Goal: Transaction & Acquisition: Purchase product/service

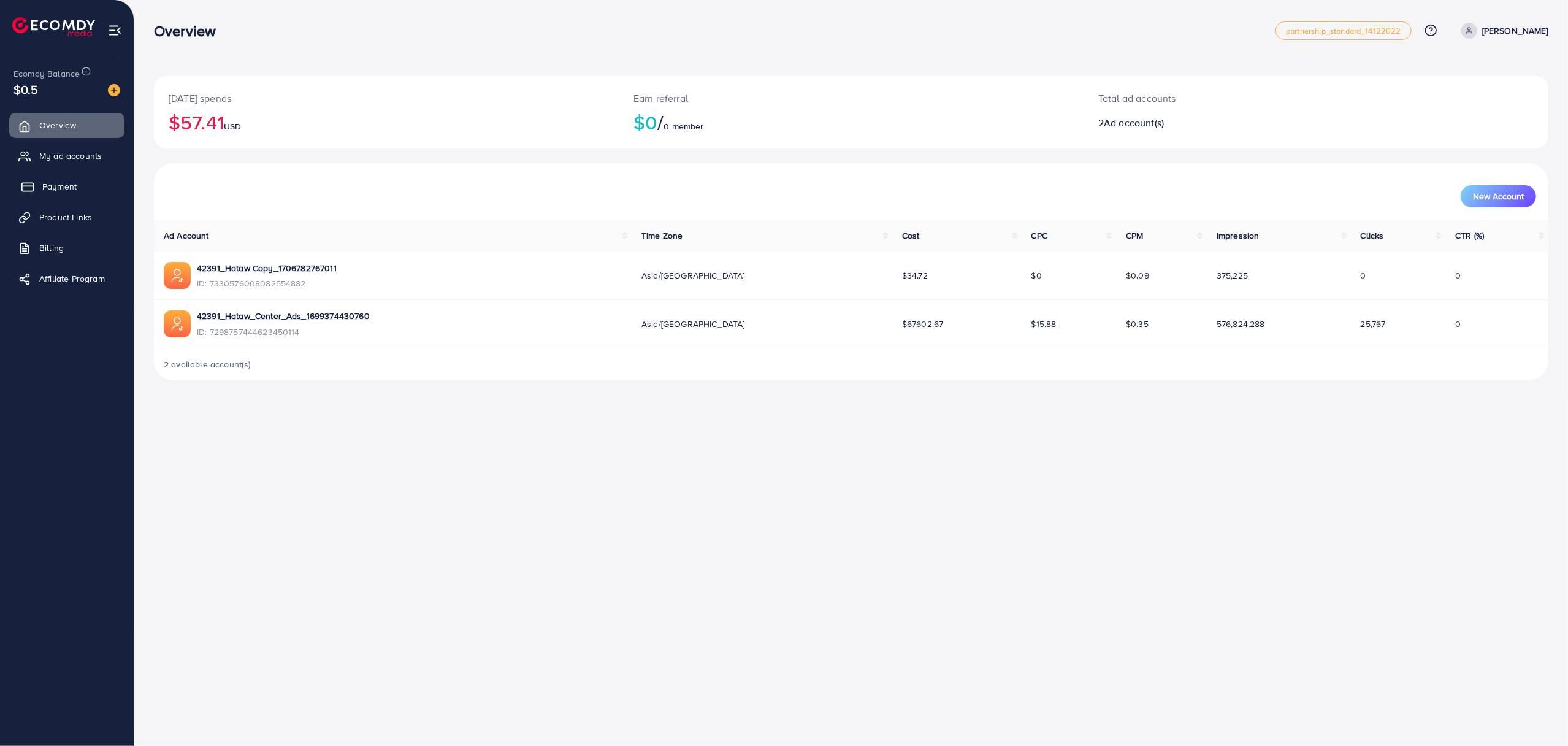
click at [50, 195] on link "Payment" at bounding box center [67, 187] width 116 height 25
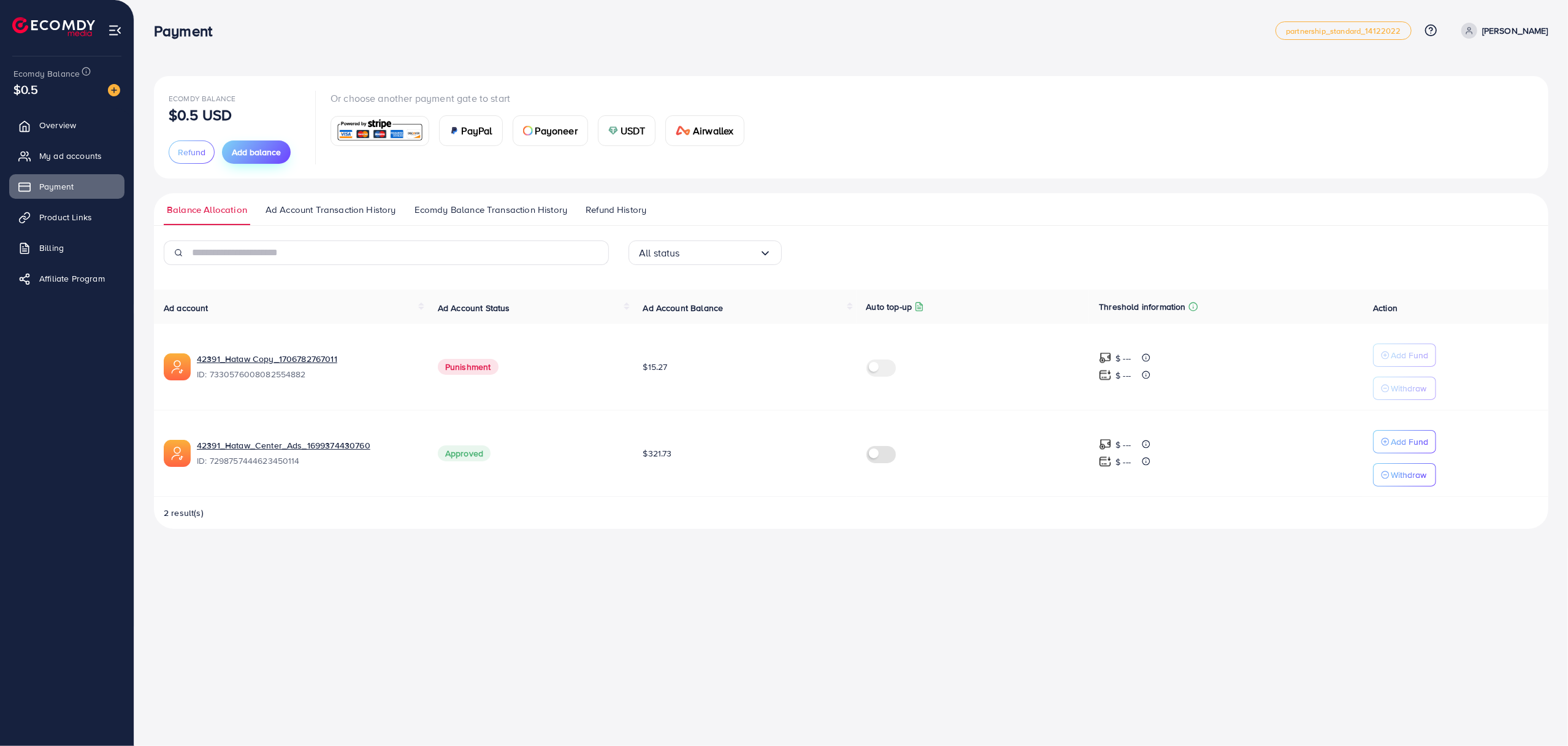
click at [229, 155] on button "Add balance" at bounding box center [255, 152] width 69 height 23
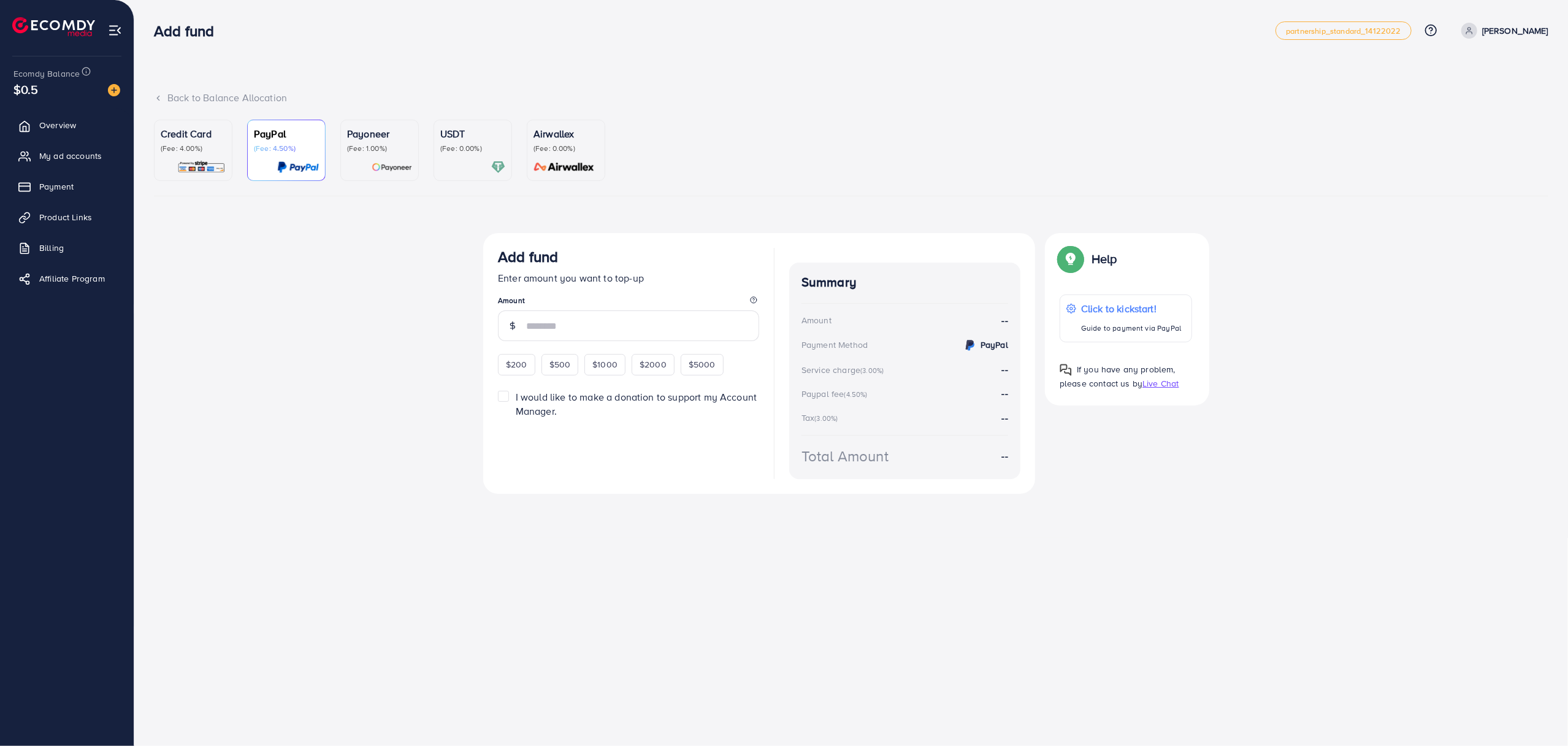
click at [384, 279] on div "Top-up fail! Your transaction cannot be completed with error: Summary Amount [P…" at bounding box center [851, 376] width 1394 height 285
click at [212, 140] on p "Credit Card" at bounding box center [193, 134] width 65 height 15
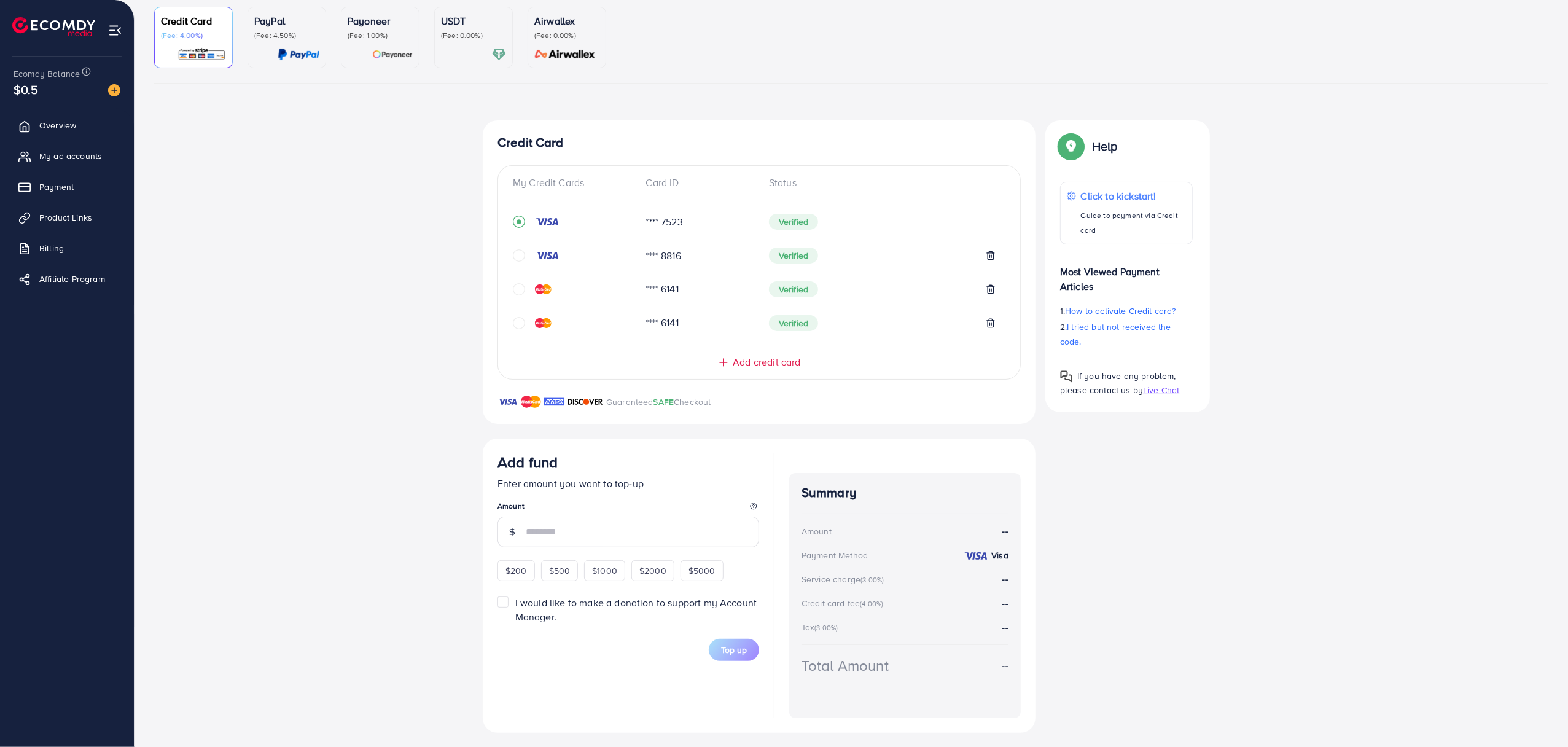
scroll to position [120, 0]
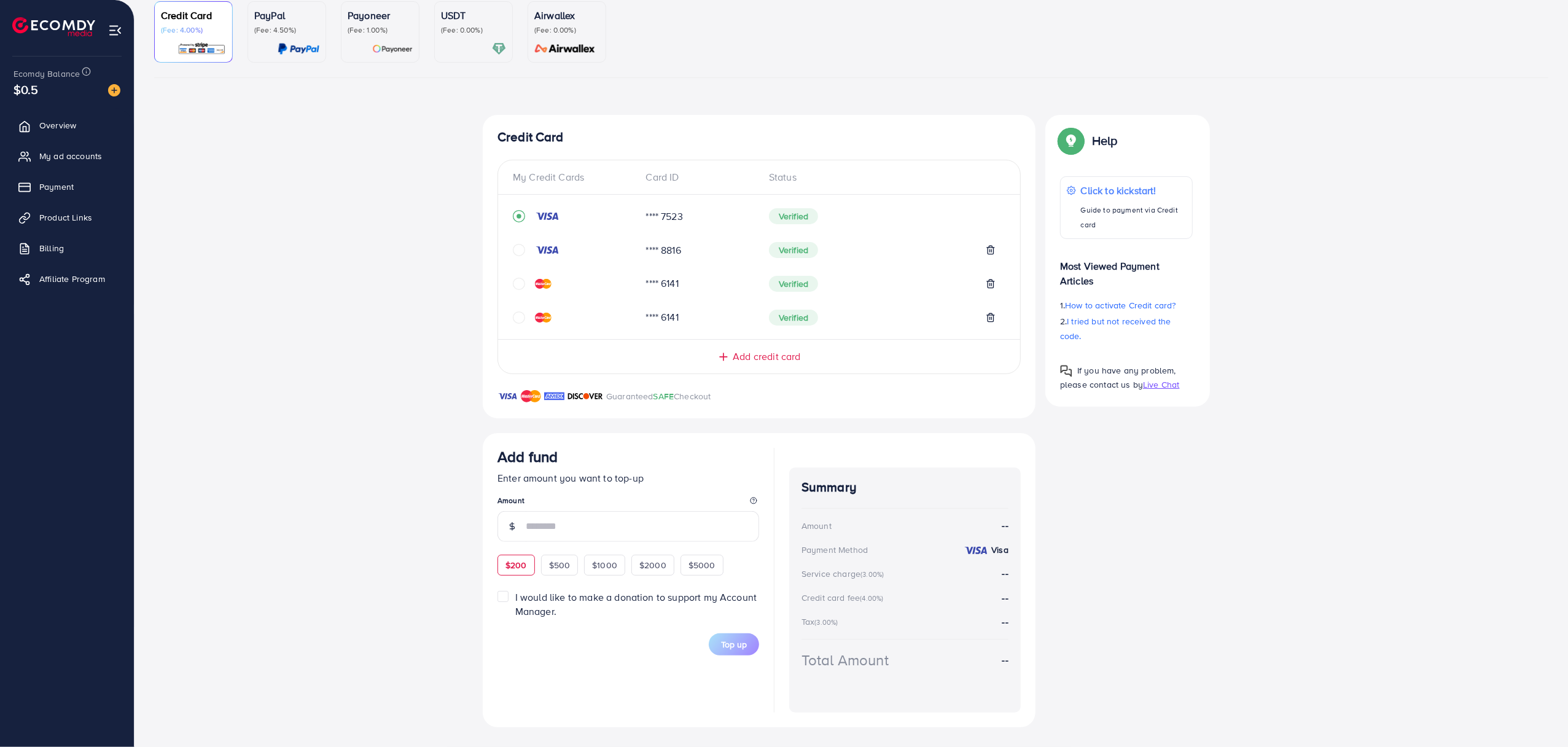
click at [516, 566] on span "$200" at bounding box center [516, 565] width 21 height 12
type input "***"
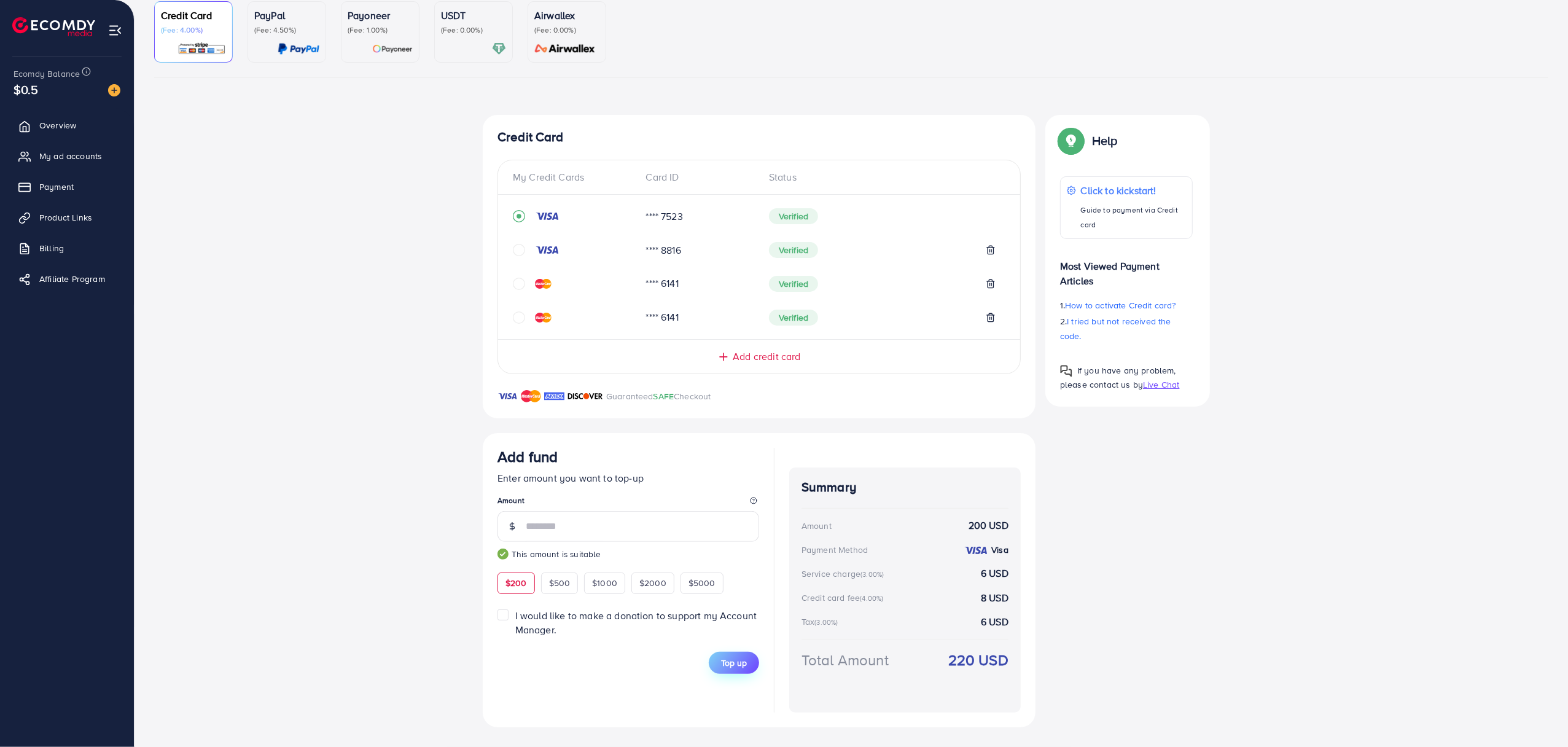
click at [722, 664] on span "Top up" at bounding box center [734, 662] width 26 height 12
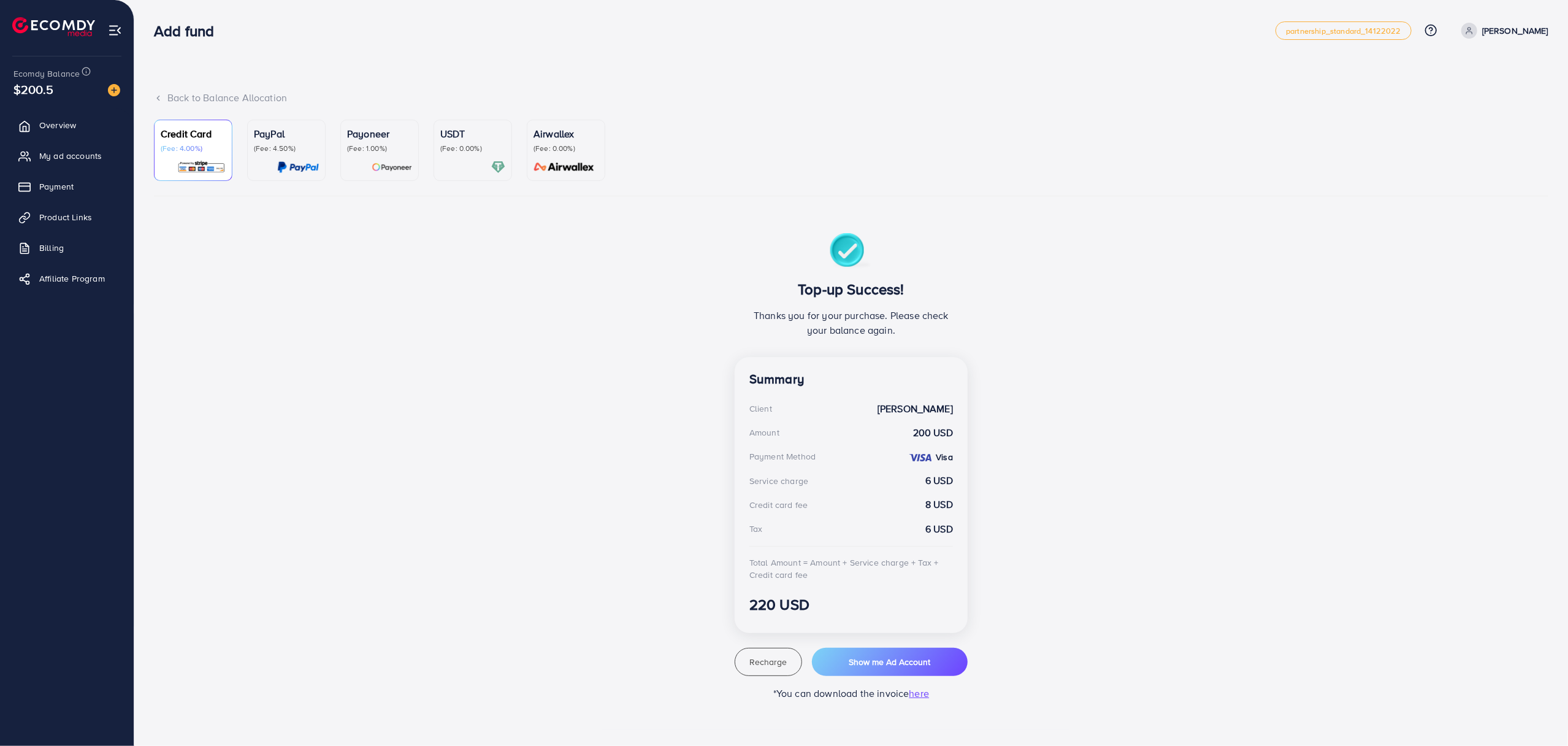
drag, startPoint x: 312, startPoint y: 461, endPoint x: 305, endPoint y: 441, distance: 21.2
click at [314, 464] on div "Top-up Success! Thanks you for your purchase. Please check your balance again. …" at bounding box center [851, 466] width 1394 height 467
click at [81, 182] on link "Payment" at bounding box center [67, 187] width 116 height 25
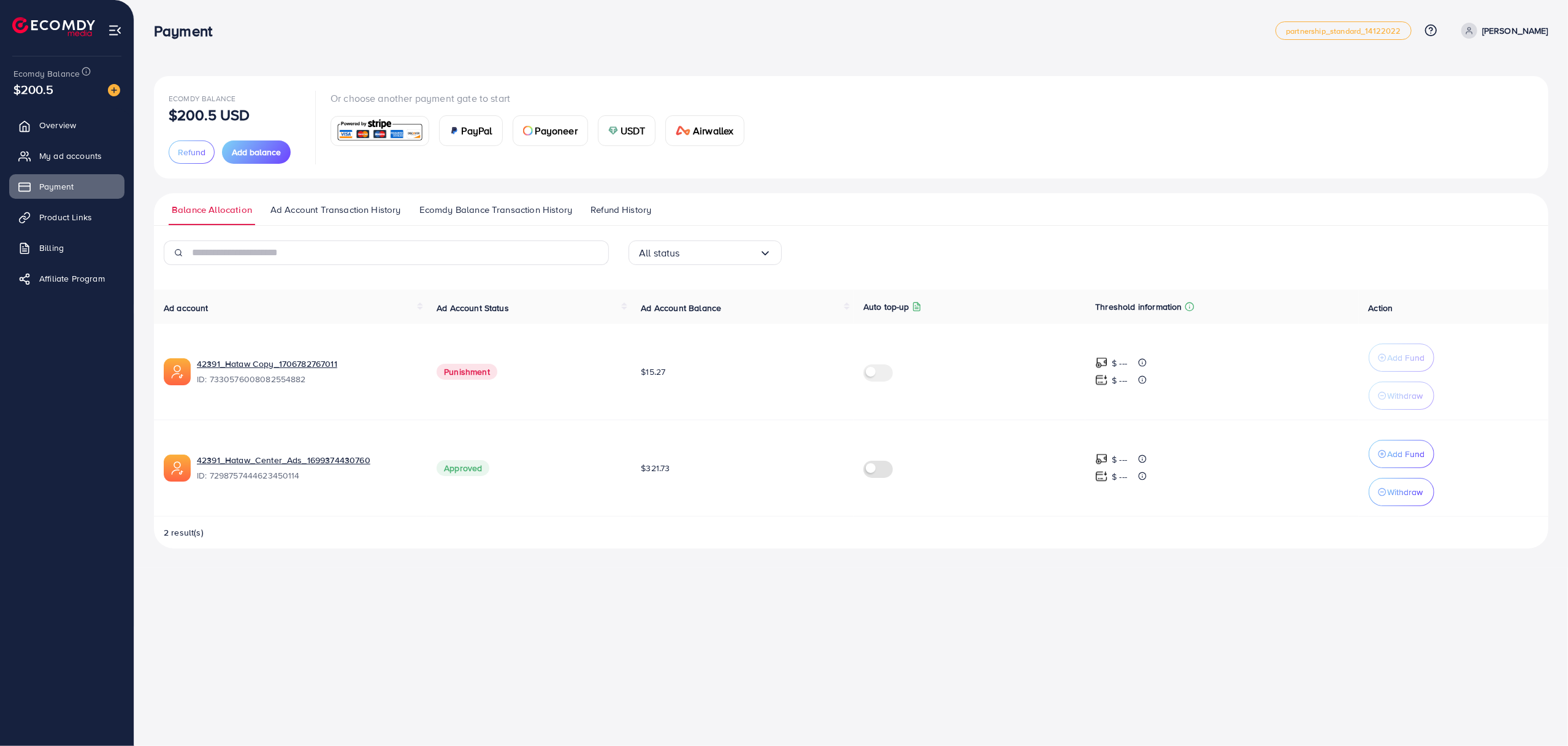
click at [797, 629] on div "Payment partnership_standard_[PHONE_NUMBER] Help Center Contact Support Plans a…" at bounding box center [784, 373] width 1568 height 746
